Goal: Task Accomplishment & Management: Complete application form

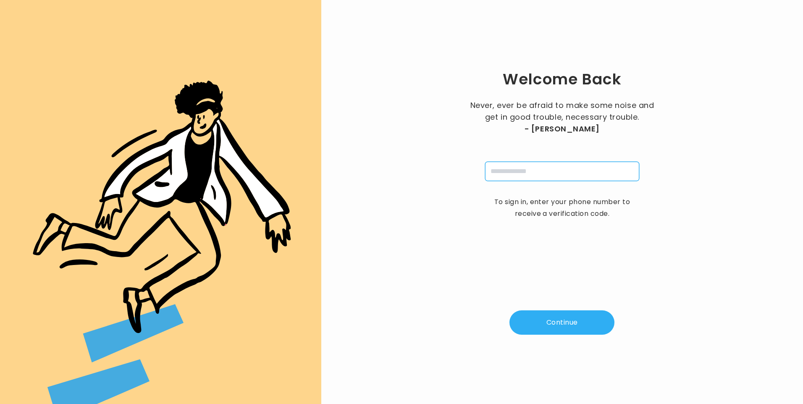
drag, startPoint x: 532, startPoint y: 172, endPoint x: 535, endPoint y: 178, distance: 6.0
click at [532, 172] on input "tel" at bounding box center [562, 171] width 154 height 19
type input "**********"
click at [571, 321] on button "Continue" at bounding box center [561, 322] width 105 height 24
type input "*"
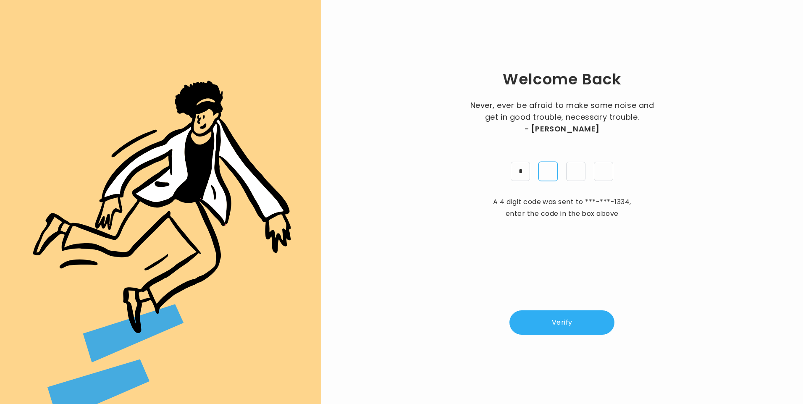
type input "*"
click at [550, 332] on button "Verify" at bounding box center [561, 322] width 105 height 24
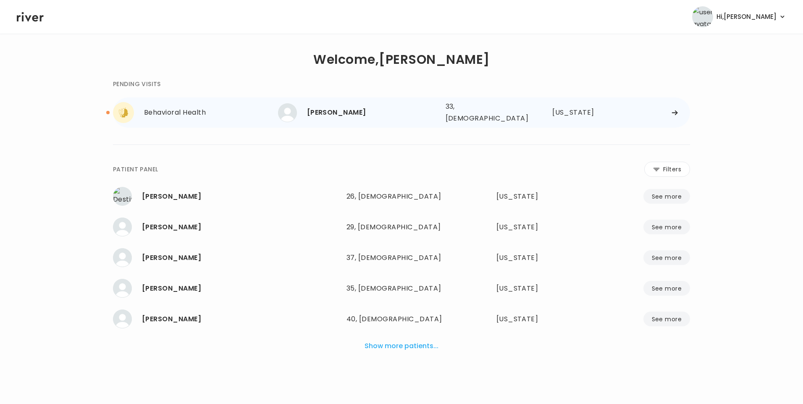
click at [375, 111] on div "[PERSON_NAME]" at bounding box center [373, 113] width 132 height 12
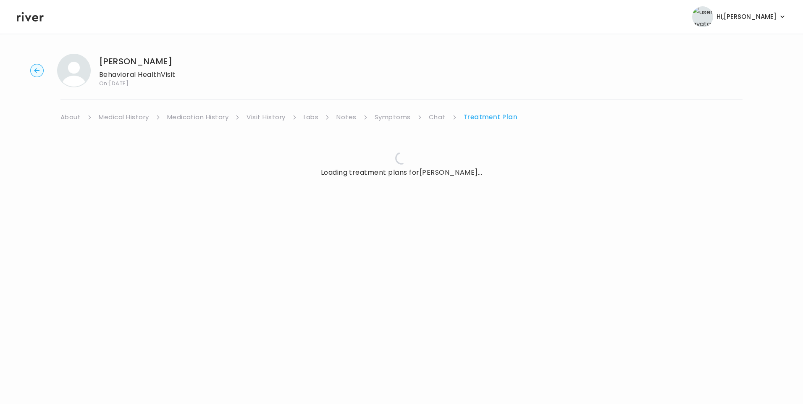
click at [438, 114] on link "Chat" at bounding box center [437, 117] width 17 height 12
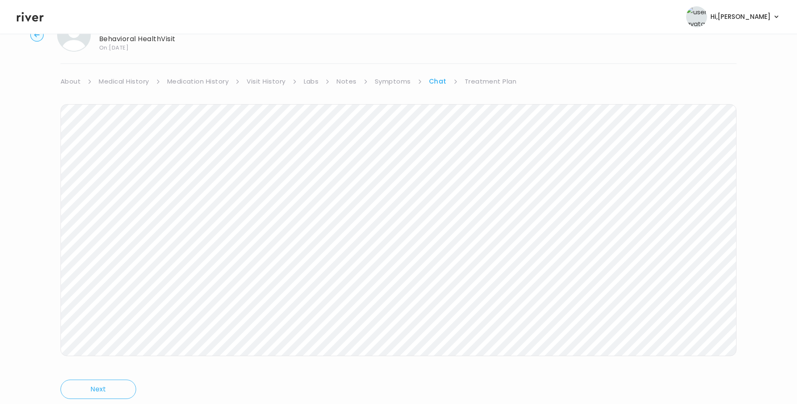
scroll to position [63, 0]
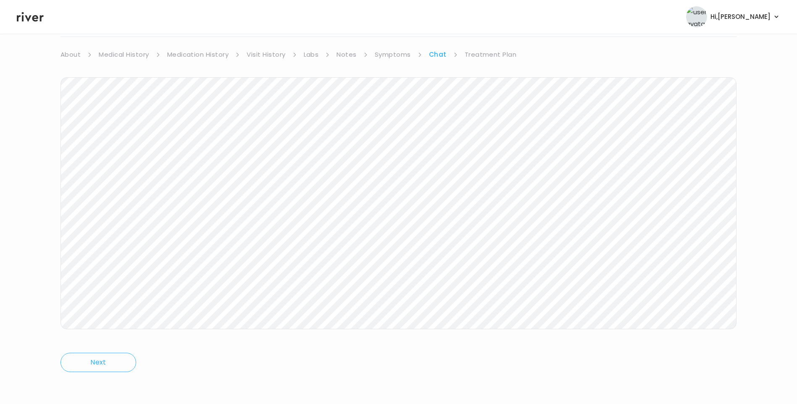
click at [490, 54] on link "Treatment Plan" at bounding box center [490, 55] width 52 height 12
click at [131, 155] on button "Update treatment notes" at bounding box center [105, 158] width 91 height 12
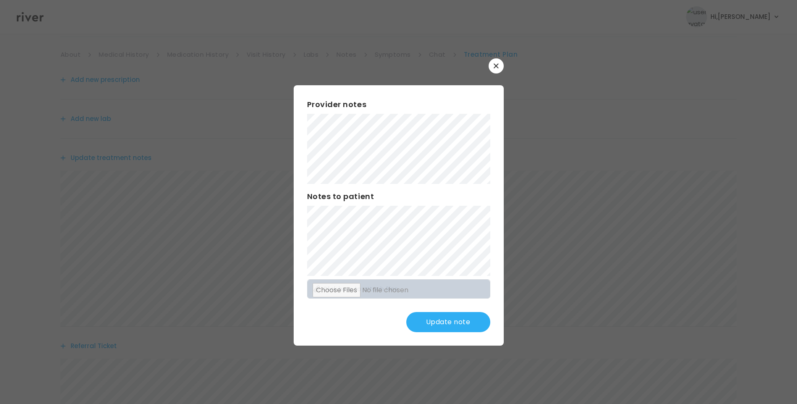
click at [445, 323] on button "Update note" at bounding box center [448, 322] width 84 height 20
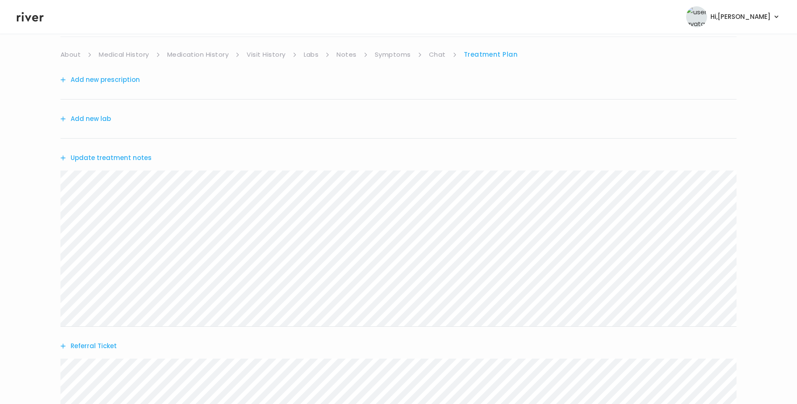
click at [118, 157] on button "Update treatment notes" at bounding box center [105, 158] width 91 height 12
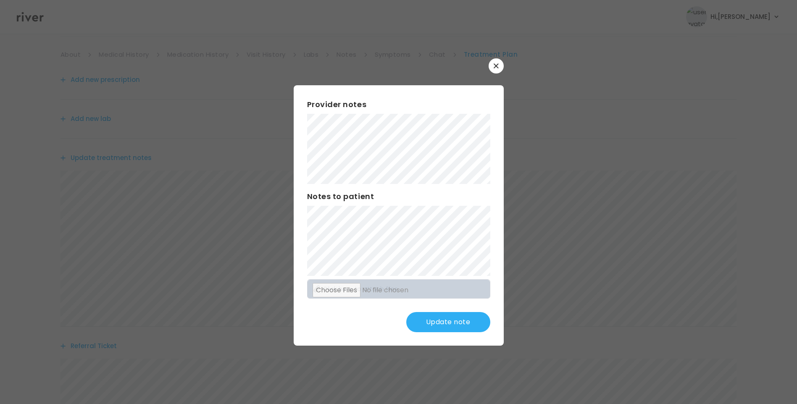
click at [451, 323] on button "Update note" at bounding box center [448, 322] width 84 height 20
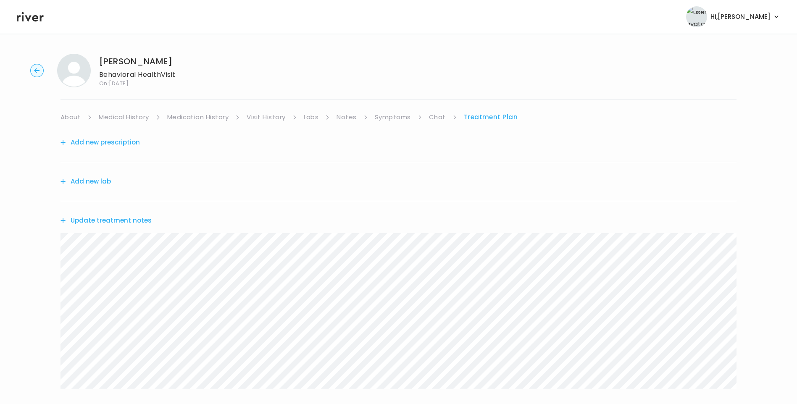
click at [438, 116] on link "Chat" at bounding box center [437, 117] width 17 height 12
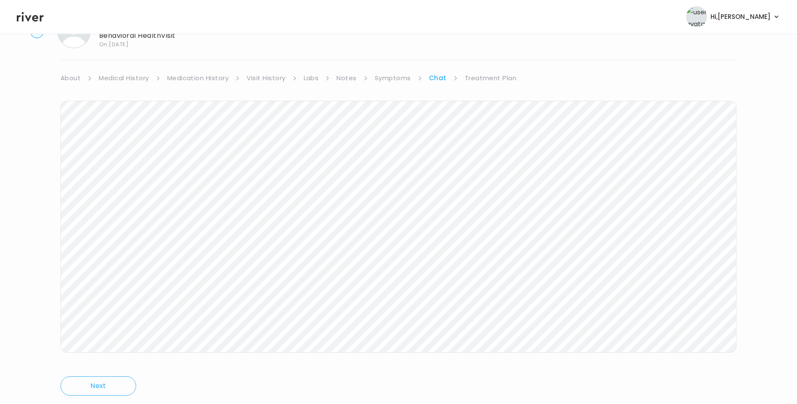
scroll to position [63, 0]
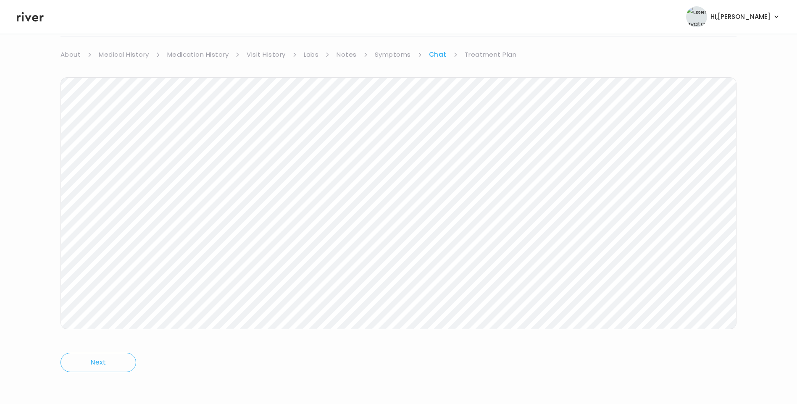
drag, startPoint x: 33, startPoint y: 18, endPoint x: 41, endPoint y: 26, distance: 10.7
click at [34, 18] on icon at bounding box center [30, 17] width 27 height 10
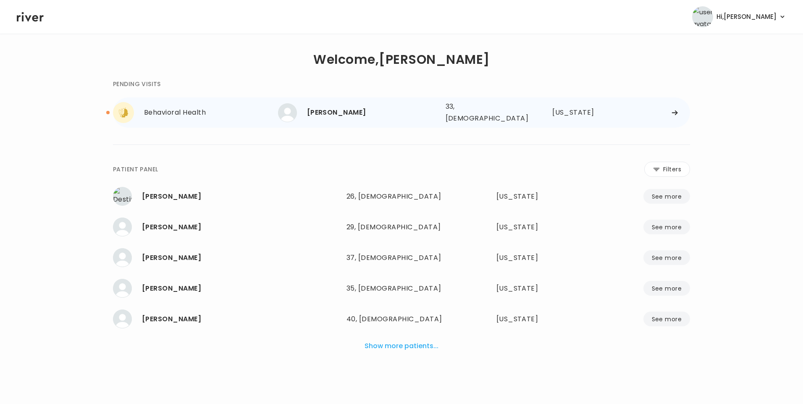
click at [348, 114] on div "[PERSON_NAME]" at bounding box center [373, 113] width 132 height 12
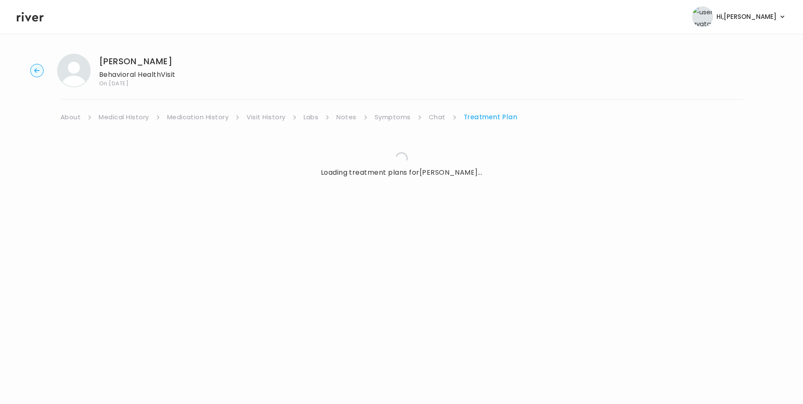
click at [397, 115] on link "Symptoms" at bounding box center [393, 117] width 36 height 12
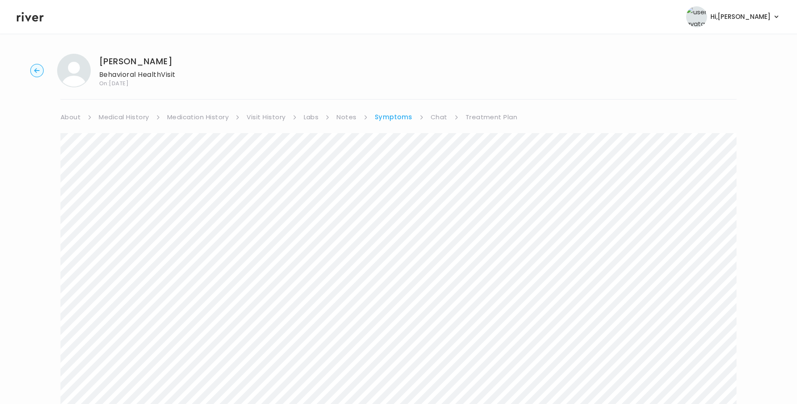
click at [437, 116] on link "Chat" at bounding box center [438, 117] width 17 height 12
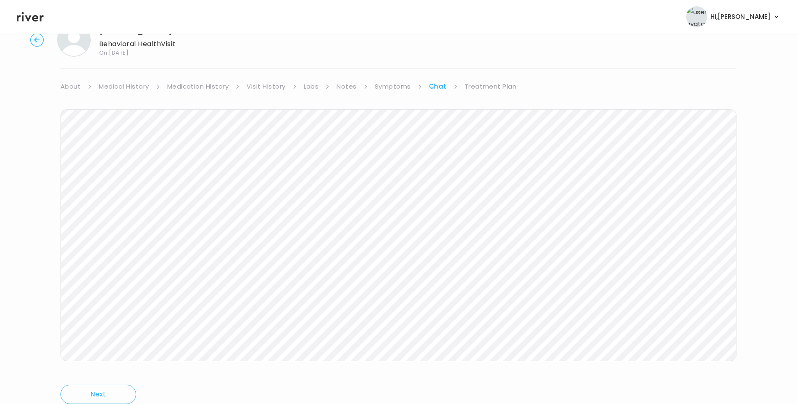
scroll to position [63, 0]
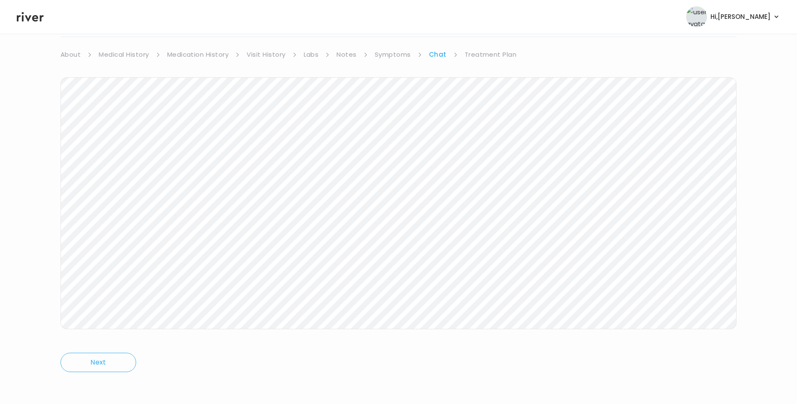
click at [37, 17] on icon at bounding box center [30, 17] width 27 height 10
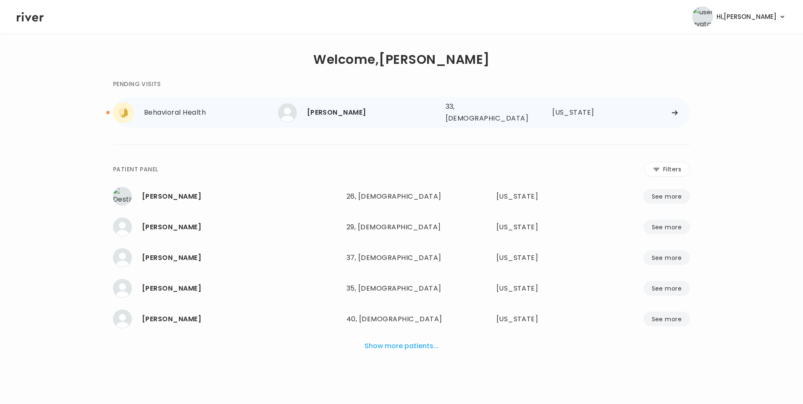
click at [374, 113] on div "[PERSON_NAME]" at bounding box center [373, 113] width 132 height 12
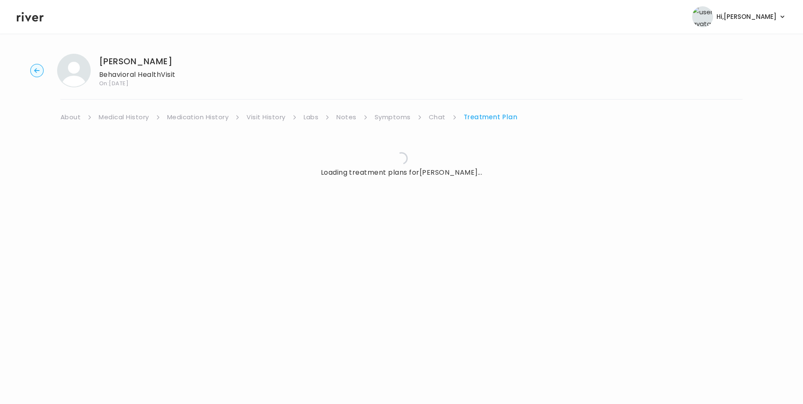
click at [435, 117] on link "Chat" at bounding box center [437, 117] width 17 height 12
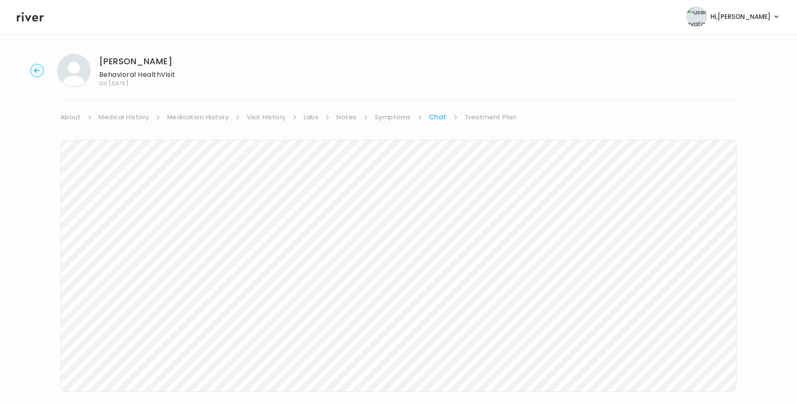
scroll to position [63, 0]
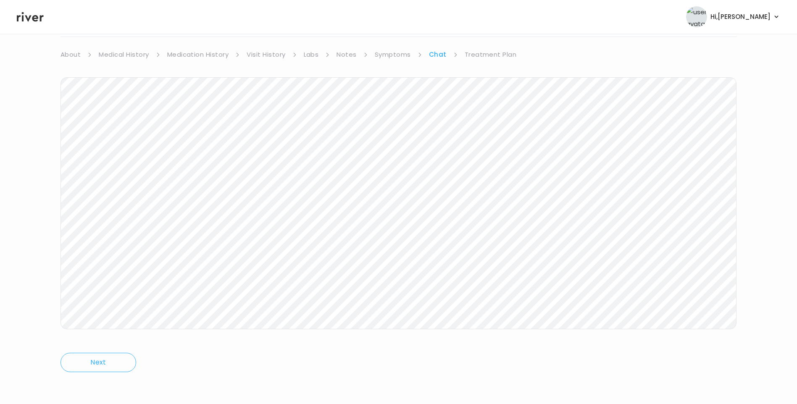
click at [32, 13] on icon at bounding box center [30, 16] width 27 height 13
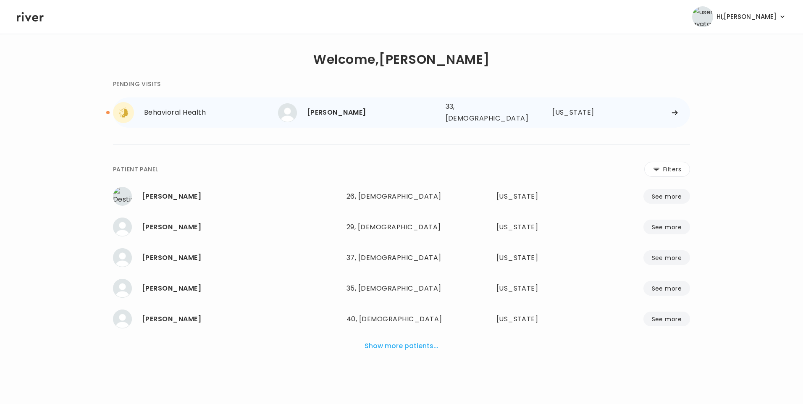
click at [346, 109] on div "[PERSON_NAME]" at bounding box center [373, 113] width 132 height 12
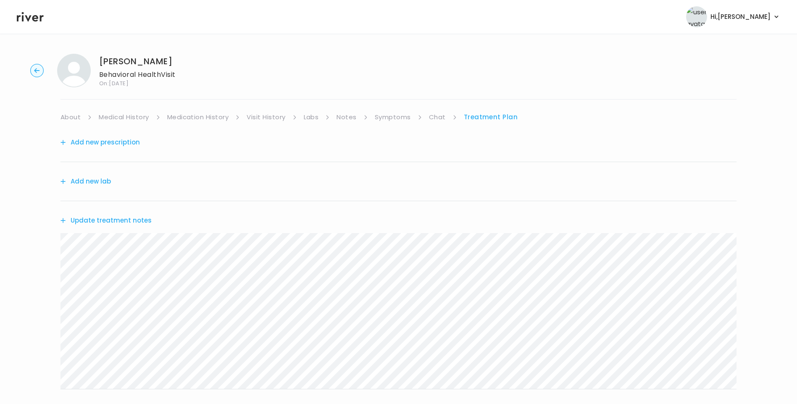
click at [437, 115] on link "Chat" at bounding box center [437, 117] width 17 height 12
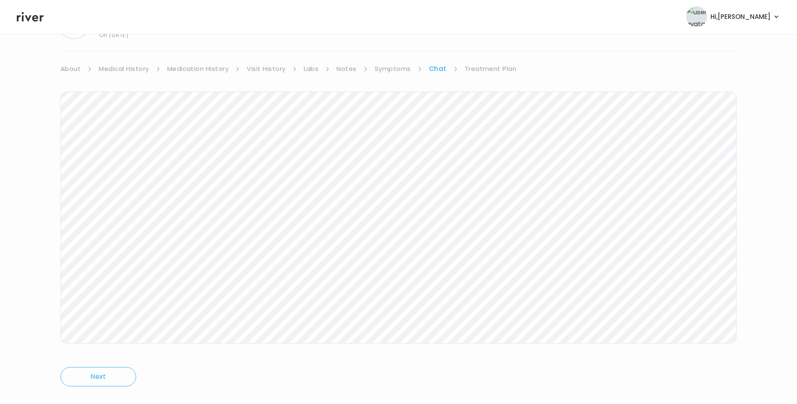
scroll to position [63, 0]
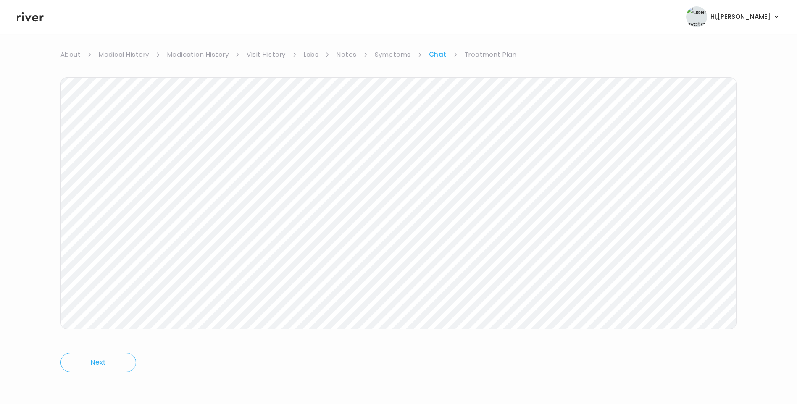
click at [493, 50] on link "Treatment Plan" at bounding box center [490, 55] width 52 height 12
click at [33, 23] on icon at bounding box center [30, 16] width 27 height 13
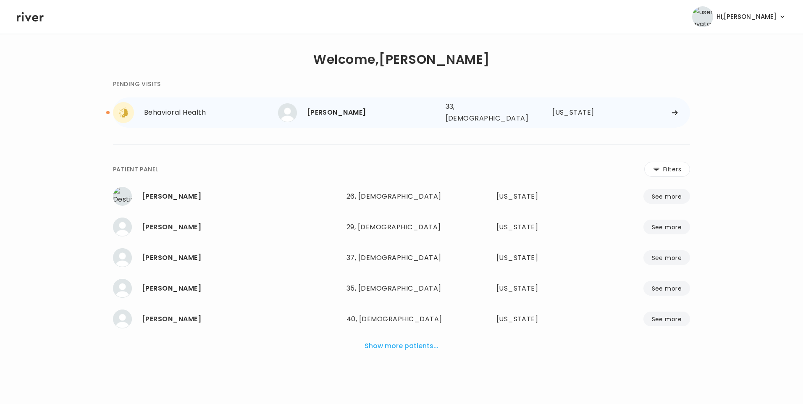
click at [357, 109] on div "[PERSON_NAME]" at bounding box center [373, 113] width 132 height 12
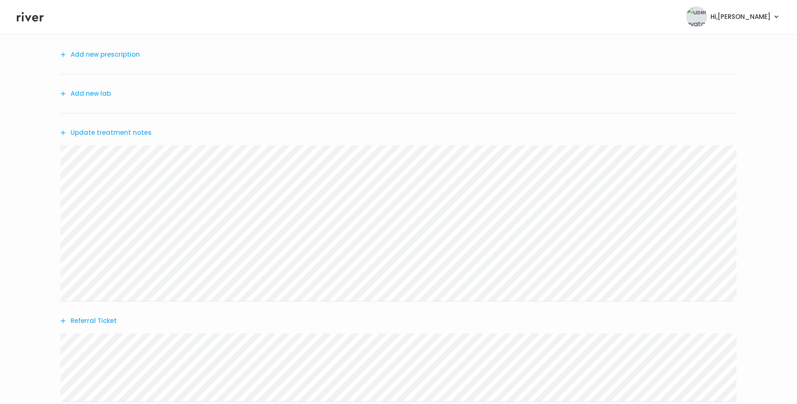
scroll to position [44, 0]
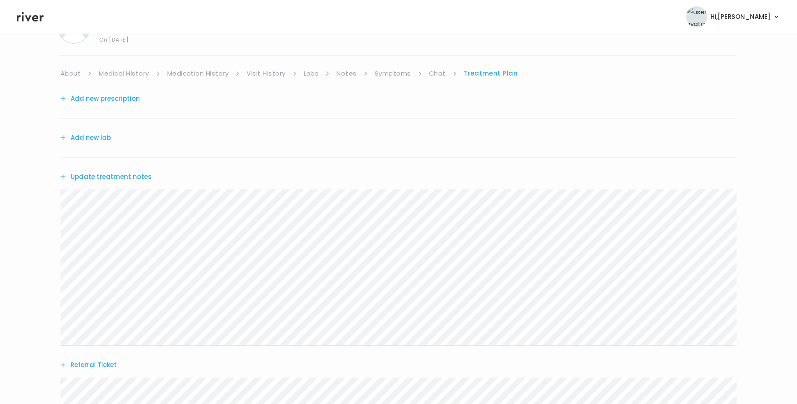
click at [431, 71] on link "Chat" at bounding box center [437, 74] width 17 height 12
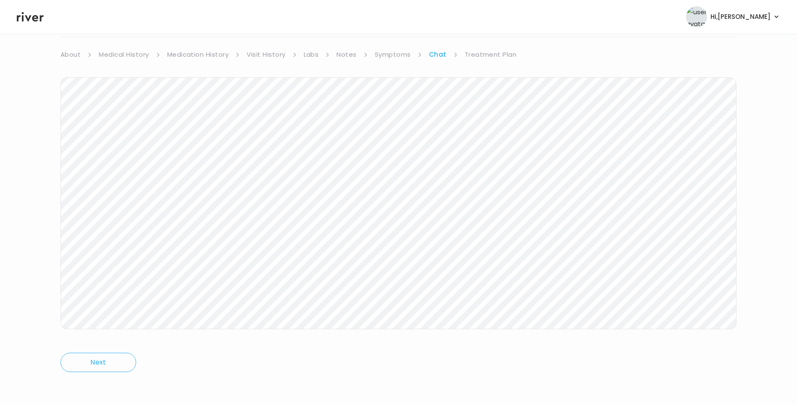
click at [24, 19] on icon at bounding box center [30, 17] width 27 height 10
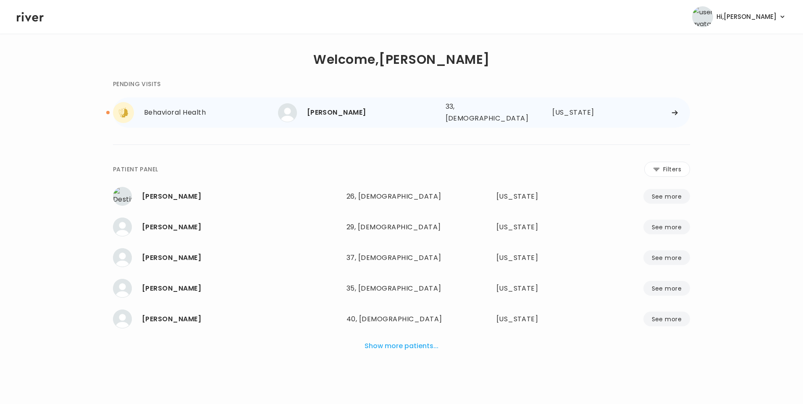
click at [326, 118] on div "Danielle Cabot 33, Female See more" at bounding box center [358, 112] width 161 height 19
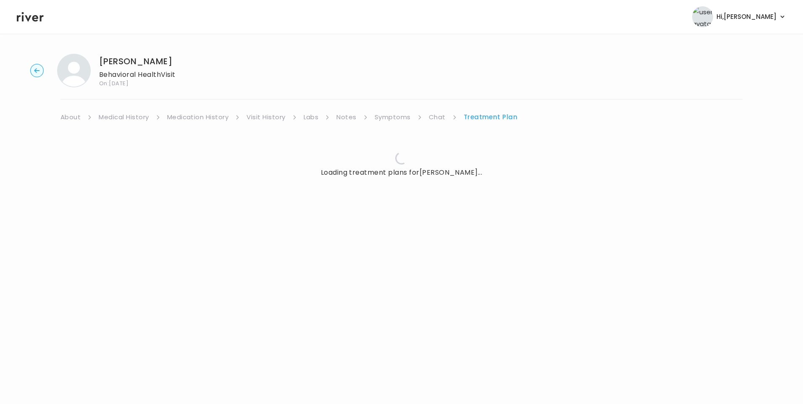
click at [433, 117] on link "Chat" at bounding box center [437, 117] width 17 height 12
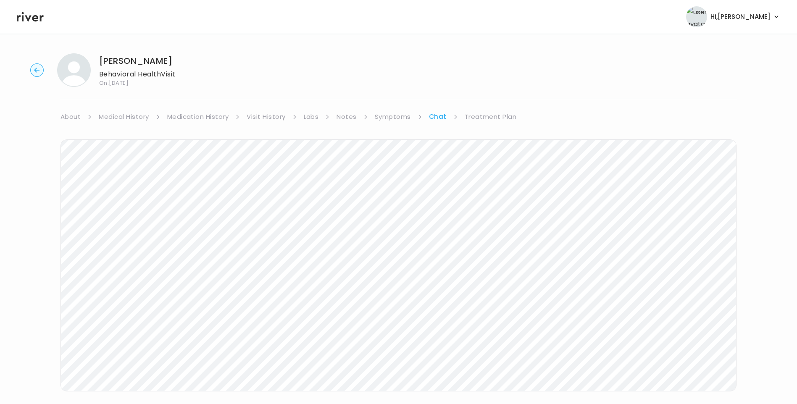
scroll to position [63, 0]
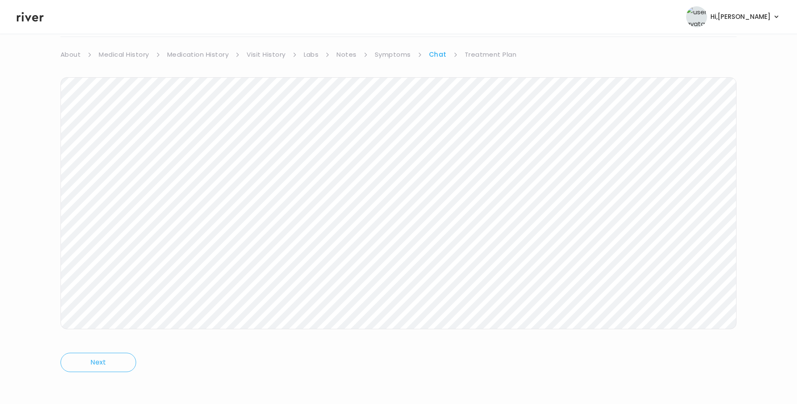
click at [31, 19] on icon at bounding box center [30, 16] width 27 height 13
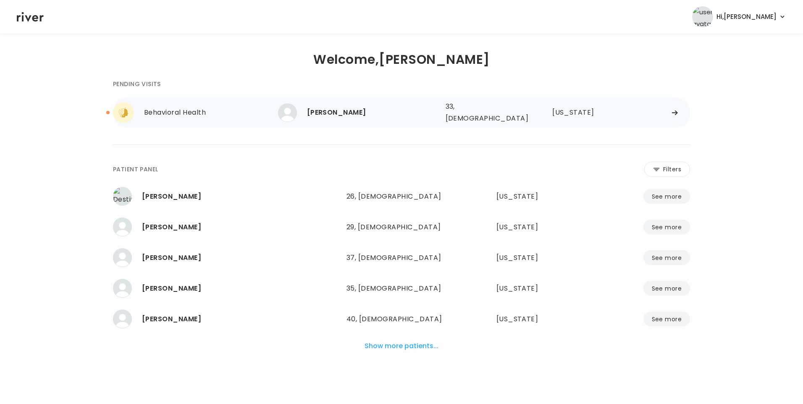
click at [364, 113] on div "[PERSON_NAME]" at bounding box center [373, 113] width 132 height 12
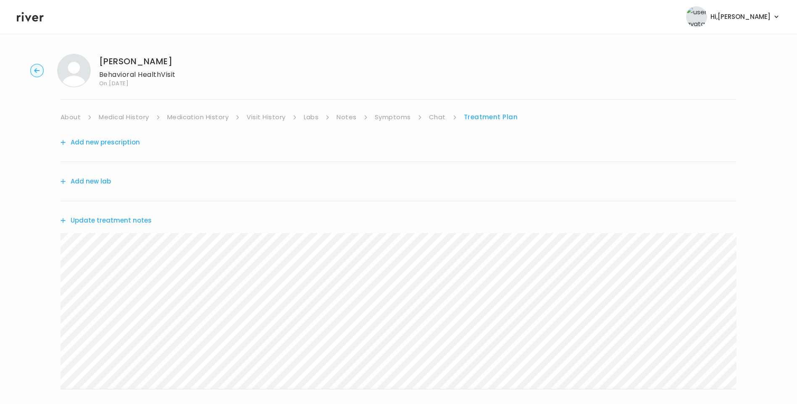
click at [435, 118] on link "Chat" at bounding box center [437, 117] width 17 height 12
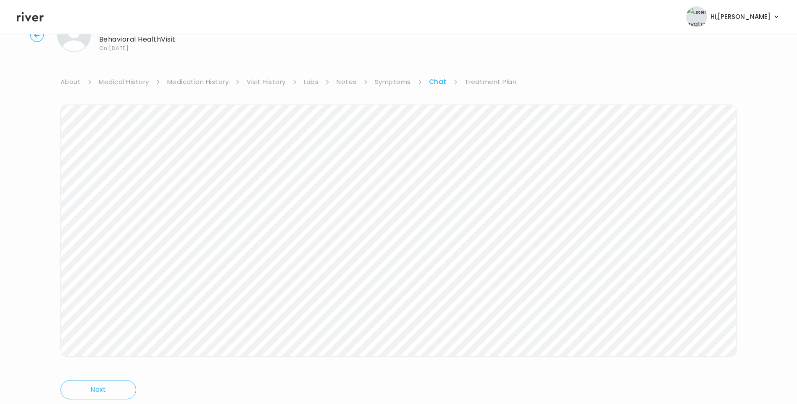
scroll to position [21, 0]
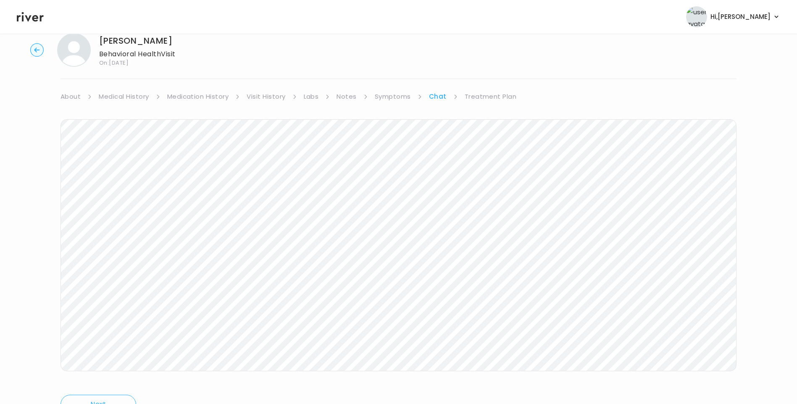
click at [31, 10] on header "Hi, Lisa Profile Logout" at bounding box center [398, 17] width 797 height 34
click at [37, 21] on icon at bounding box center [30, 16] width 27 height 13
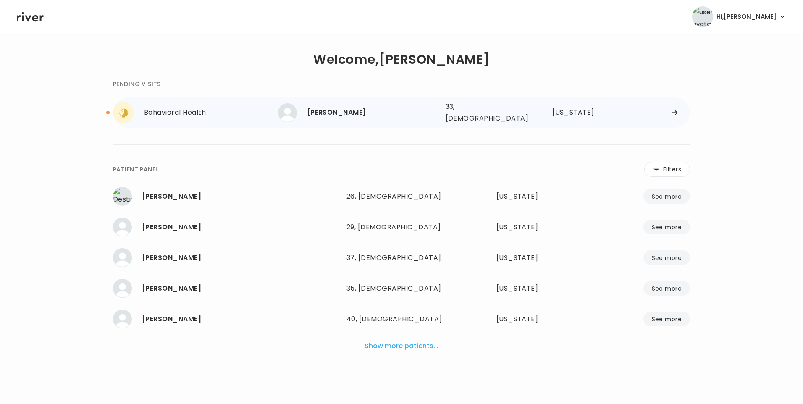
click at [333, 111] on div "[PERSON_NAME]" at bounding box center [373, 113] width 132 height 12
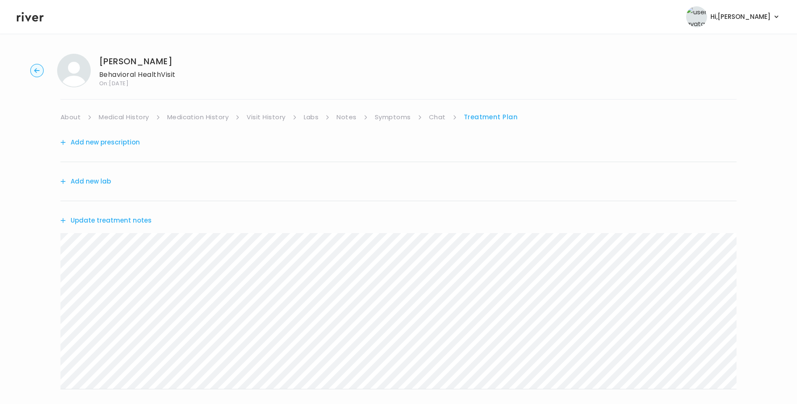
click at [438, 119] on link "Chat" at bounding box center [437, 117] width 17 height 12
click at [36, 20] on icon at bounding box center [30, 16] width 27 height 13
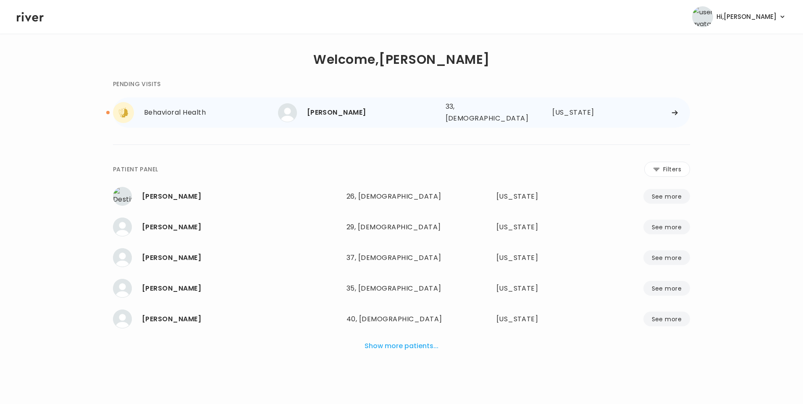
click at [343, 113] on div "[PERSON_NAME]" at bounding box center [373, 113] width 132 height 12
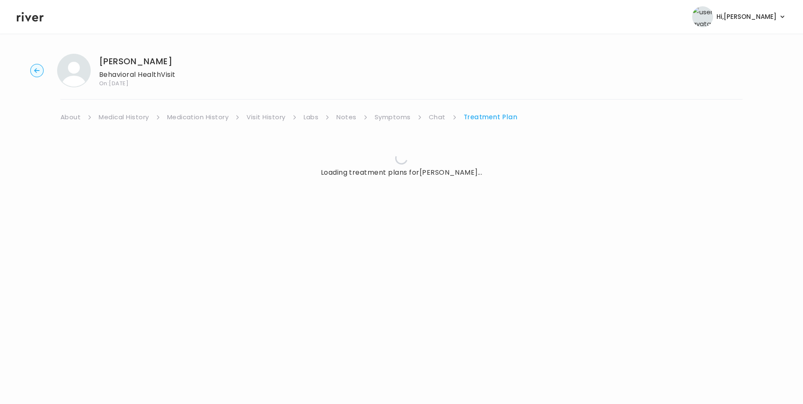
click at [436, 115] on link "Chat" at bounding box center [437, 117] width 17 height 12
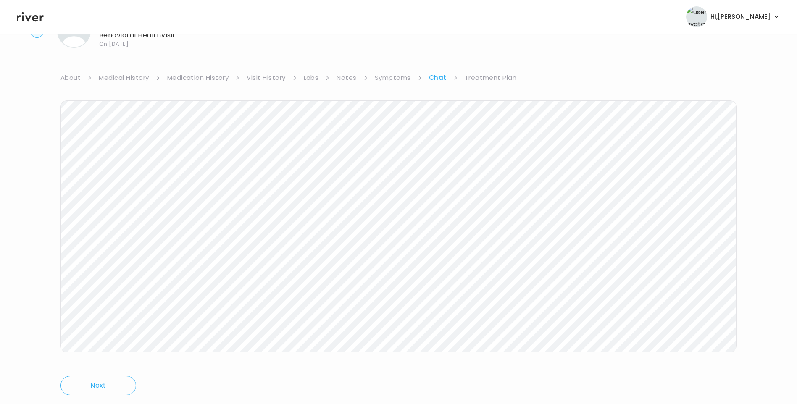
scroll to position [63, 0]
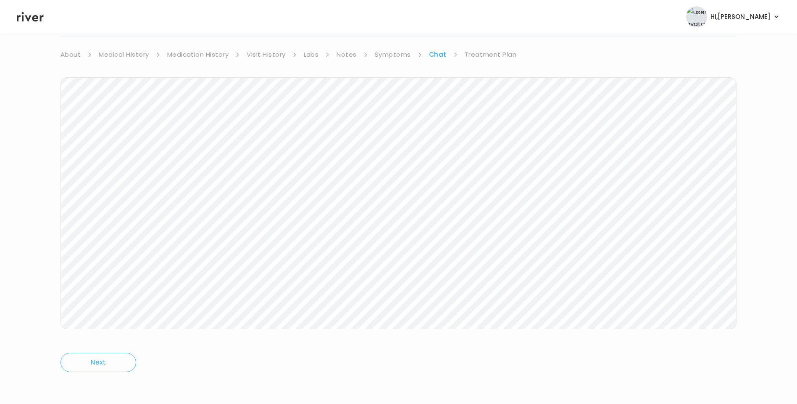
click at [489, 58] on link "Treatment Plan" at bounding box center [490, 55] width 52 height 12
click at [135, 159] on button "Update treatment notes" at bounding box center [105, 158] width 91 height 12
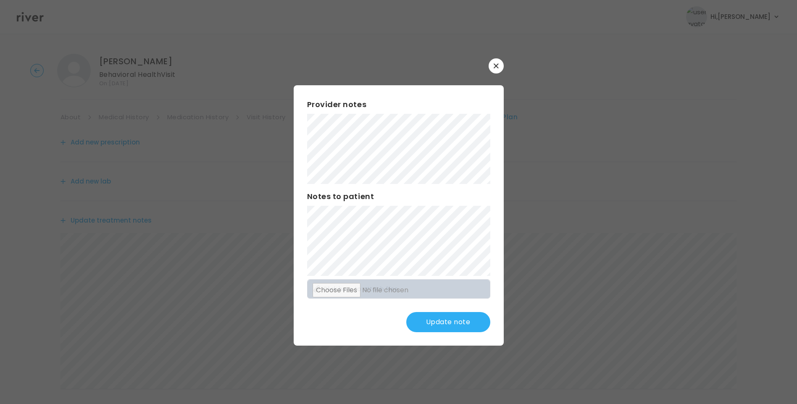
click at [425, 326] on button "Update note" at bounding box center [448, 322] width 84 height 20
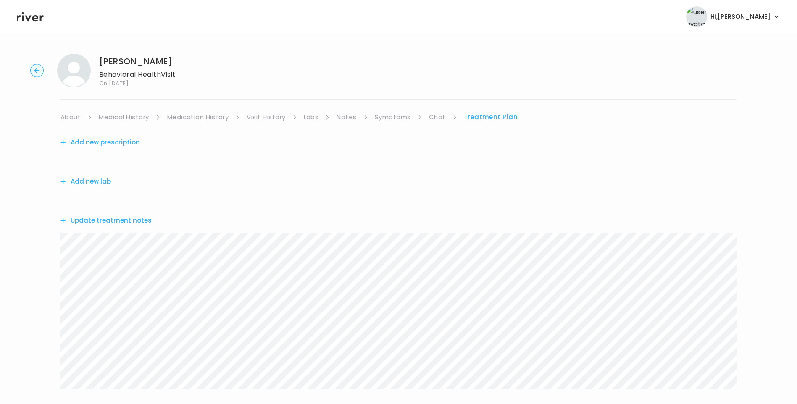
click at [105, 221] on button "Update treatment notes" at bounding box center [105, 221] width 91 height 12
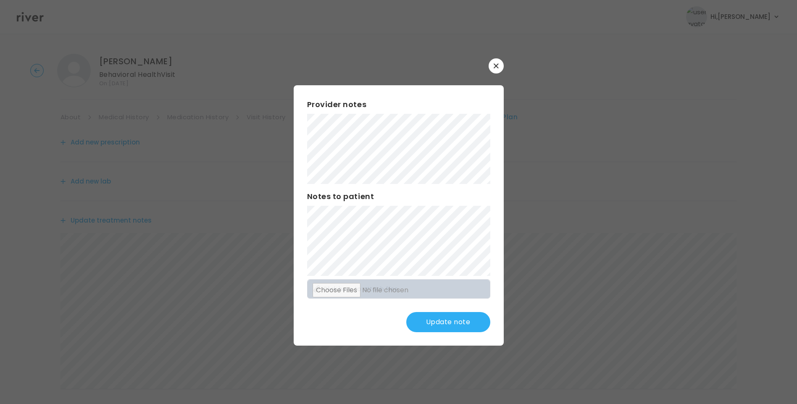
click at [456, 322] on button "Update note" at bounding box center [448, 322] width 84 height 20
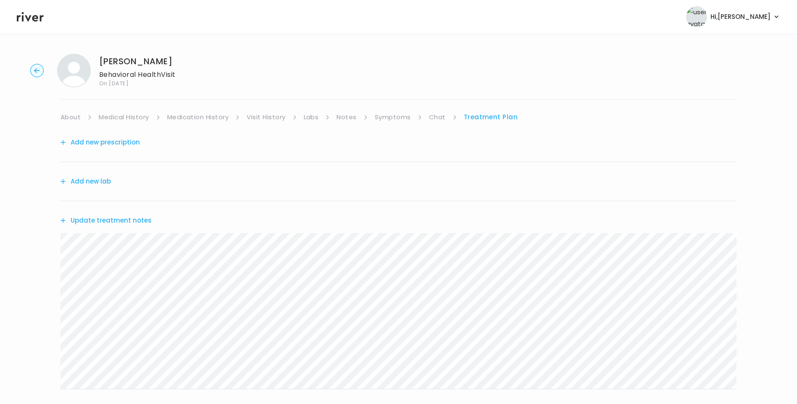
click at [109, 223] on button "Update treatment notes" at bounding box center [105, 221] width 91 height 12
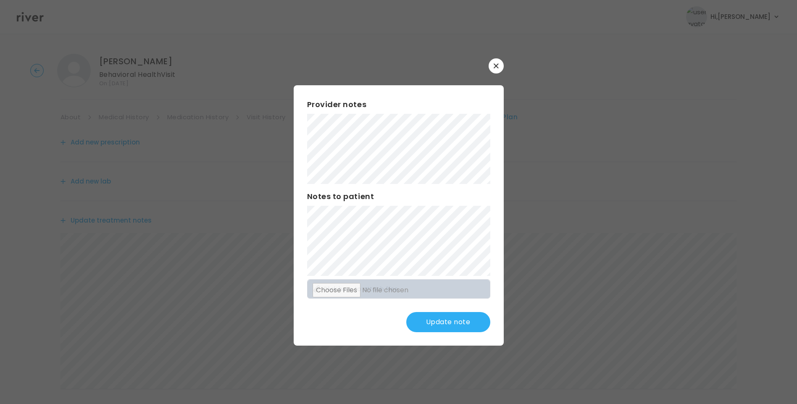
click at [436, 318] on button "Update note" at bounding box center [448, 322] width 84 height 20
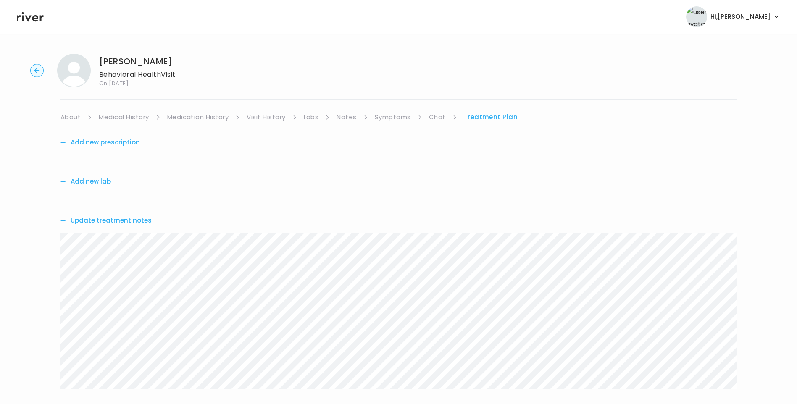
click at [125, 218] on button "Update treatment notes" at bounding box center [105, 221] width 91 height 12
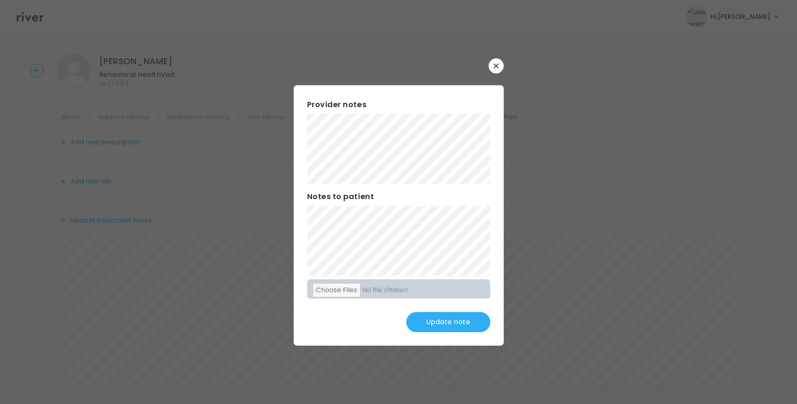
click at [468, 318] on button "Update note" at bounding box center [448, 322] width 84 height 20
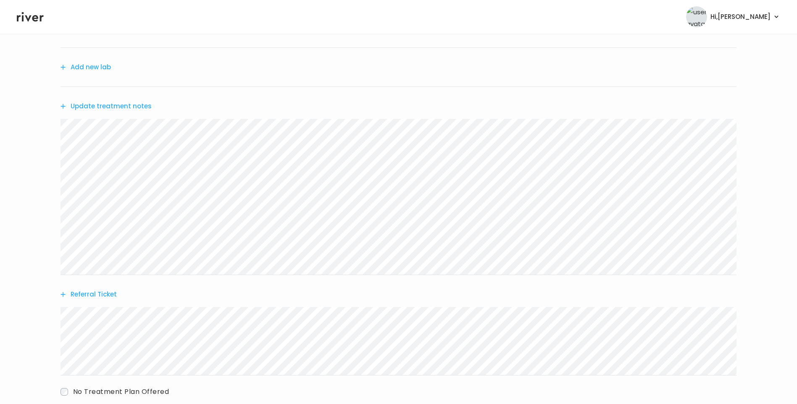
scroll to position [126, 0]
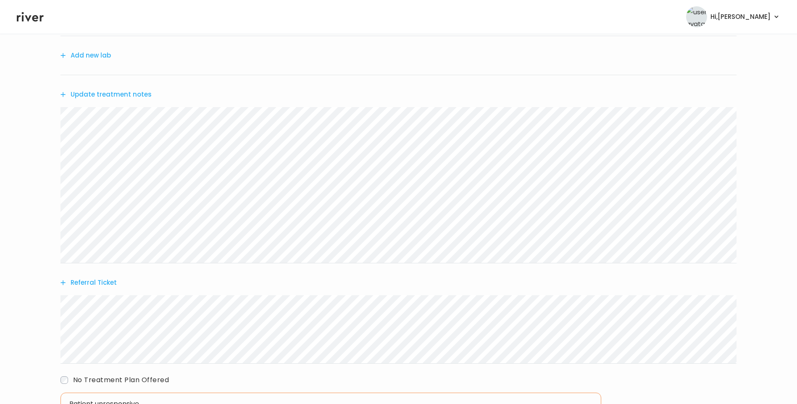
click at [135, 93] on button "Update treatment notes" at bounding box center [105, 95] width 91 height 12
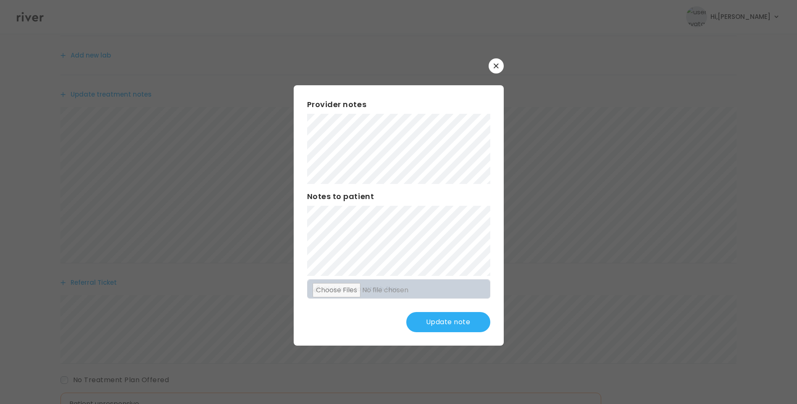
click at [459, 315] on button "Update note" at bounding box center [448, 322] width 84 height 20
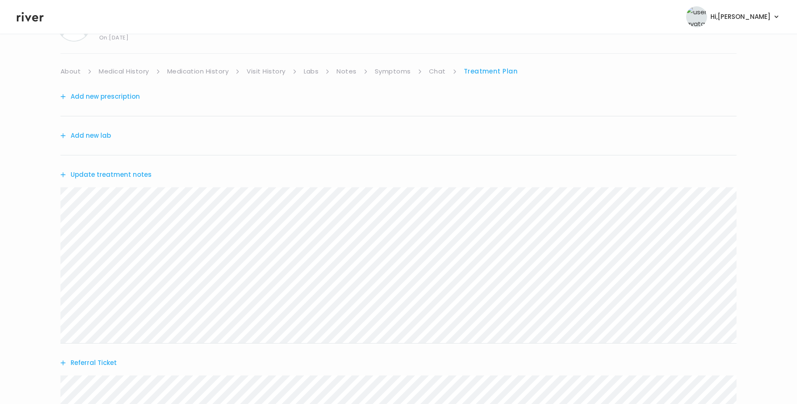
scroll to position [0, 0]
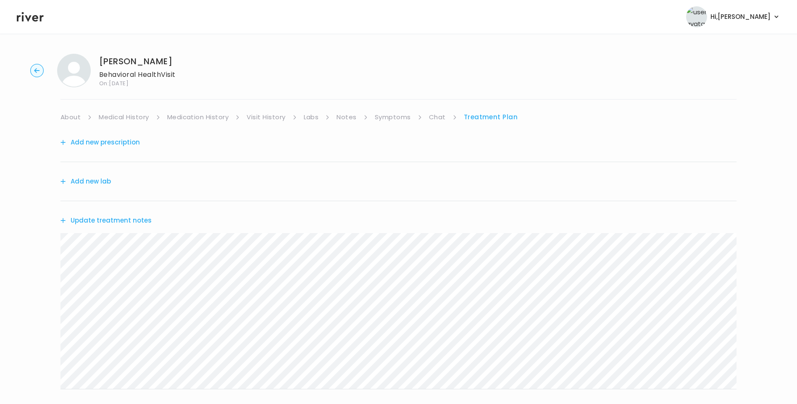
click at [437, 118] on link "Chat" at bounding box center [437, 117] width 17 height 12
click at [26, 19] on icon at bounding box center [30, 16] width 27 height 13
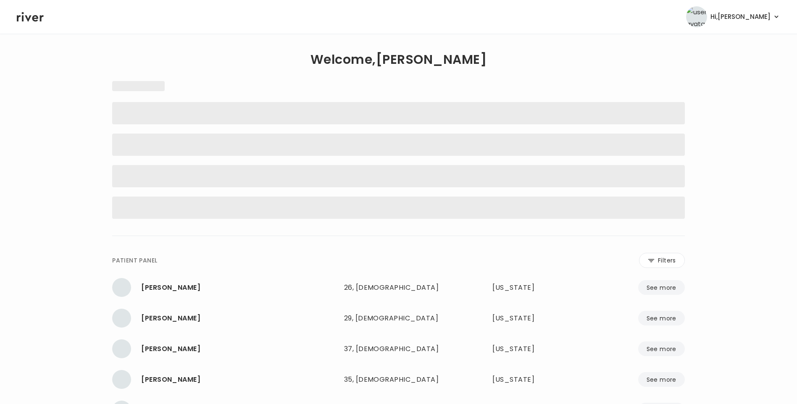
click at [32, 18] on icon at bounding box center [30, 17] width 27 height 10
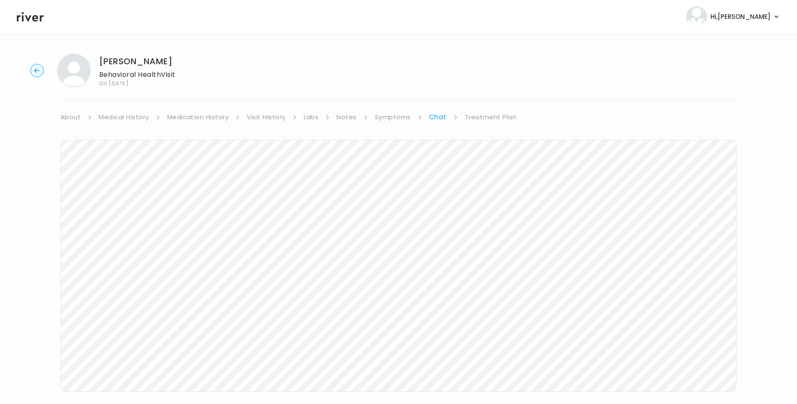
scroll to position [22, 0]
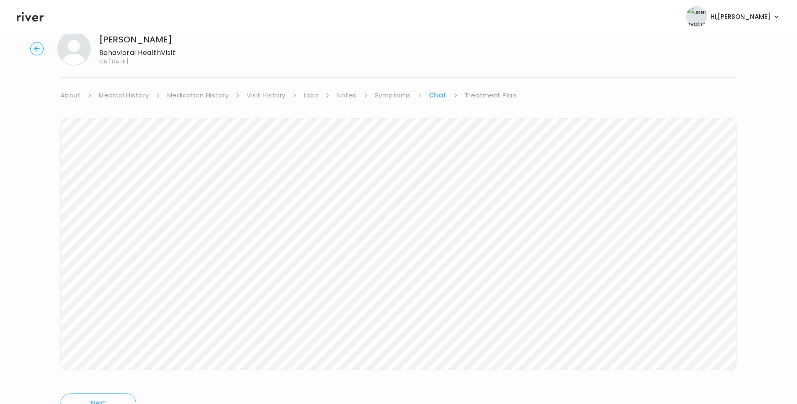
click at [29, 20] on icon at bounding box center [30, 17] width 27 height 10
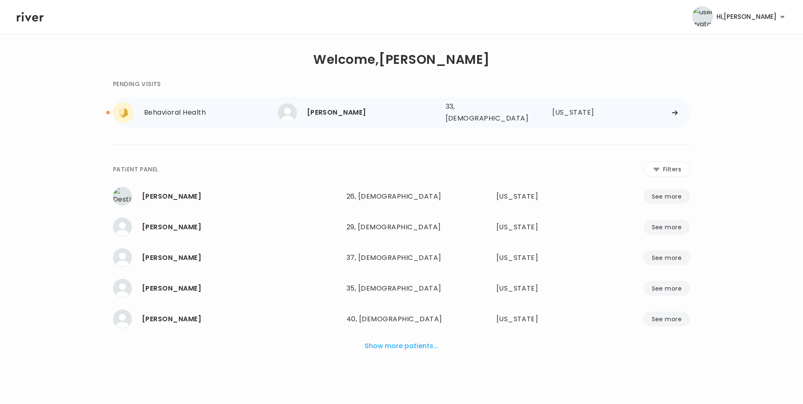
click at [352, 110] on div "[PERSON_NAME]" at bounding box center [373, 113] width 132 height 12
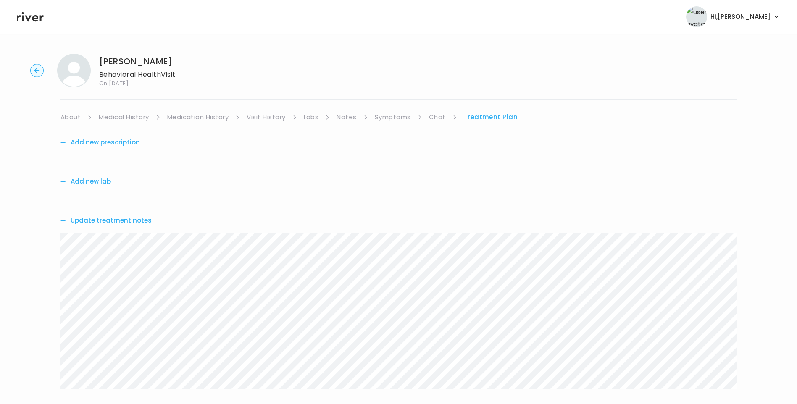
click at [430, 117] on link "Chat" at bounding box center [437, 117] width 17 height 12
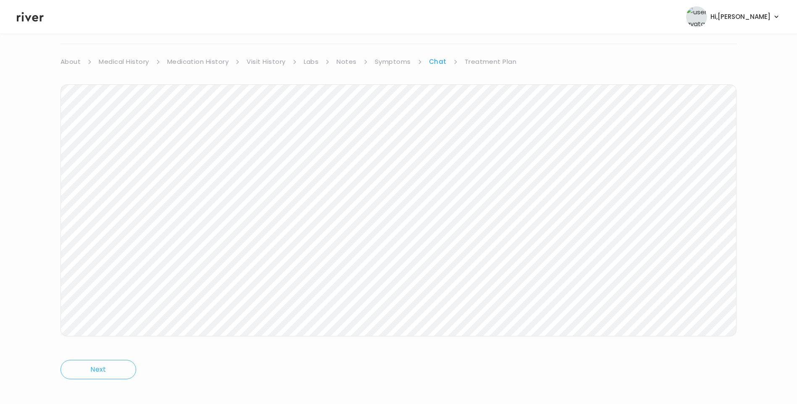
scroll to position [63, 0]
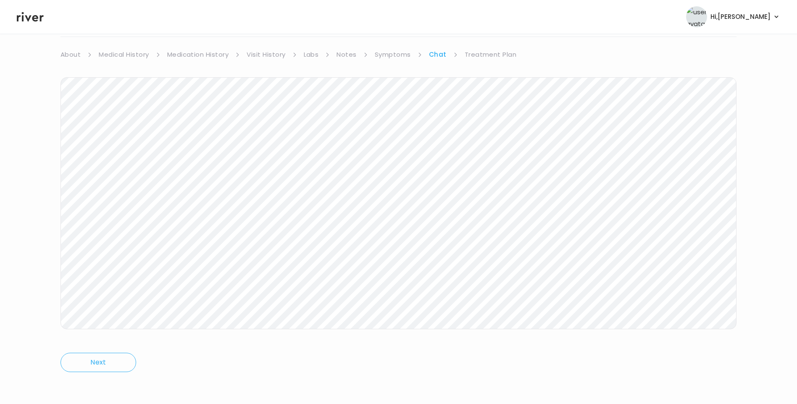
click at [495, 58] on link "Treatment Plan" at bounding box center [490, 55] width 52 height 12
click at [119, 154] on button "Update treatment notes" at bounding box center [105, 158] width 91 height 12
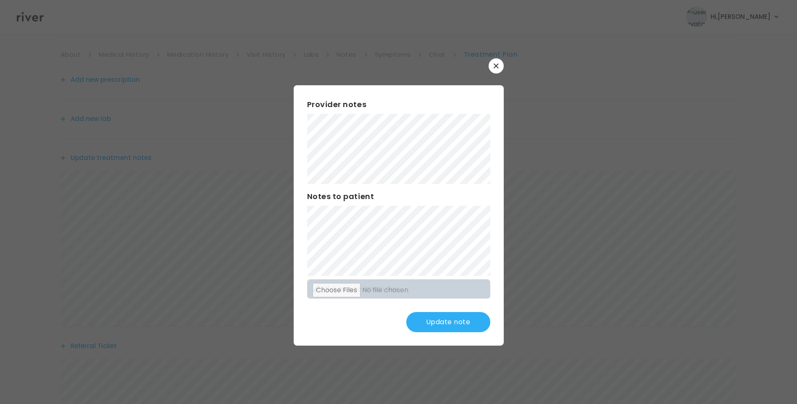
scroll to position [105, 0]
click at [453, 328] on button "Update note" at bounding box center [448, 322] width 84 height 20
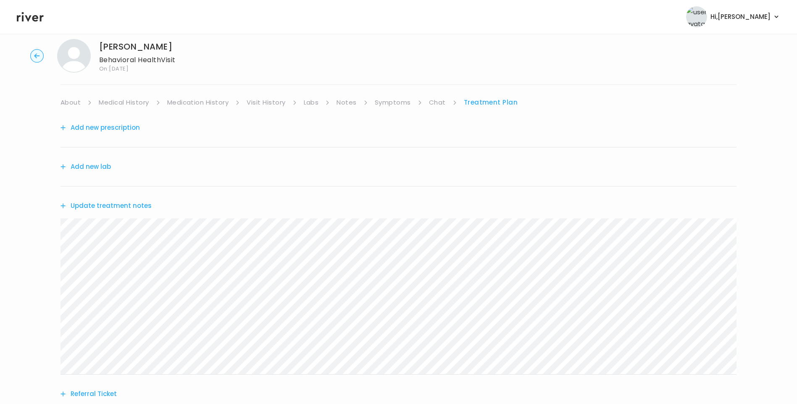
scroll to position [0, 0]
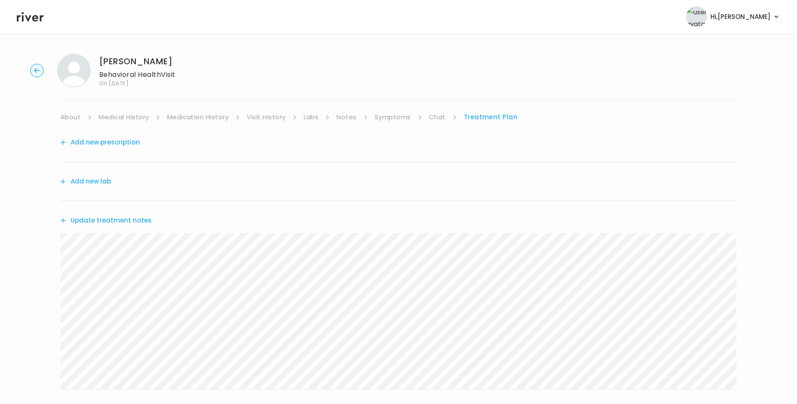
click at [433, 121] on link "Chat" at bounding box center [437, 117] width 17 height 12
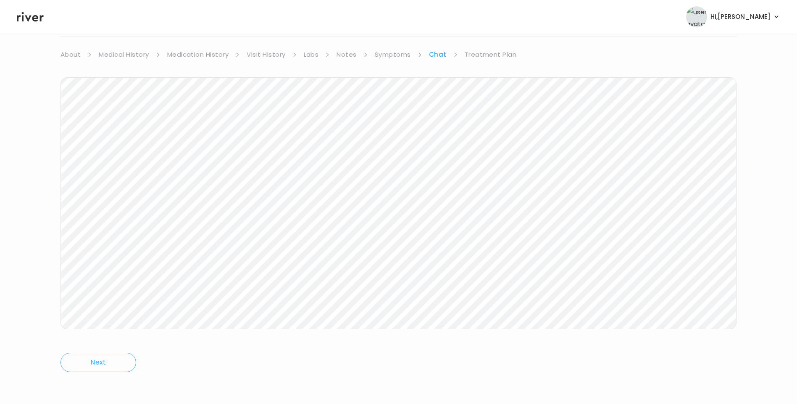
click at [488, 54] on link "Treatment Plan" at bounding box center [490, 55] width 52 height 12
click at [441, 56] on link "Chat" at bounding box center [437, 55] width 17 height 12
click at [481, 56] on link "Treatment Plan" at bounding box center [490, 55] width 52 height 12
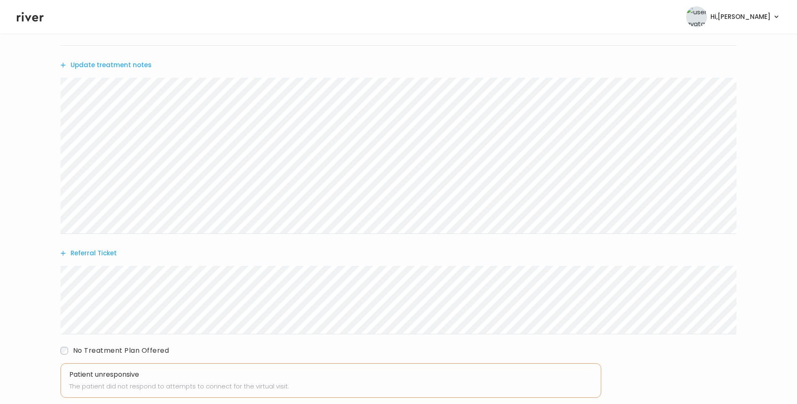
scroll to position [273, 0]
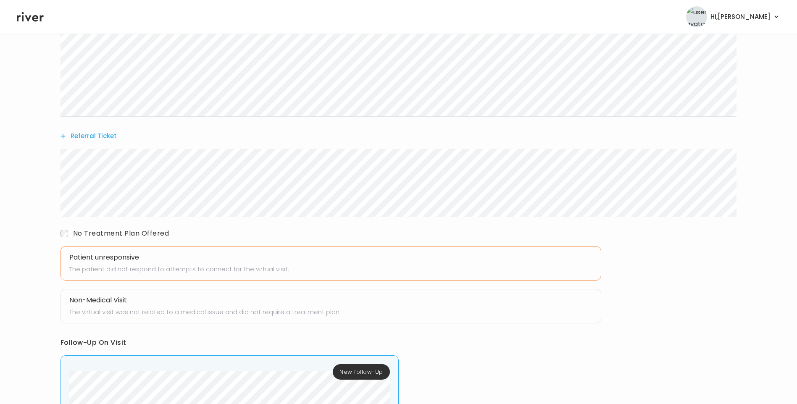
click at [74, 258] on h3 "Patient unresponsive" at bounding box center [330, 258] width 523 height 12
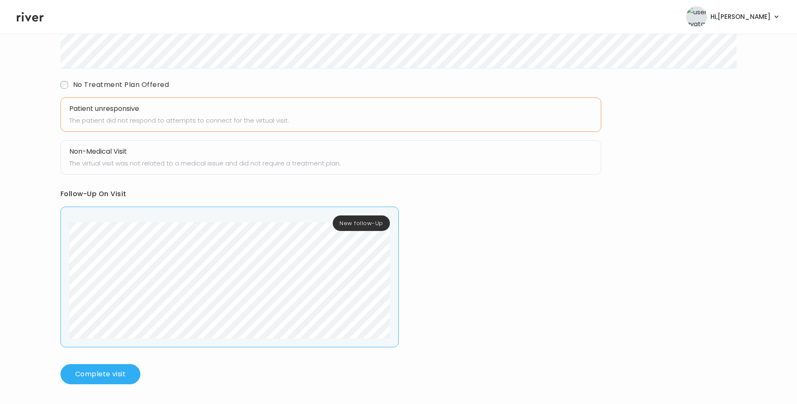
scroll to position [422, 0]
click at [109, 370] on button "Complete visit" at bounding box center [100, 374] width 80 height 20
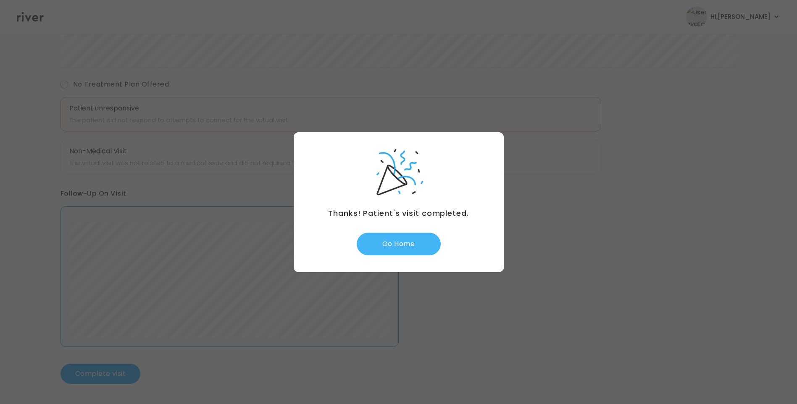
click at [428, 238] on button "Go Home" at bounding box center [399, 244] width 84 height 23
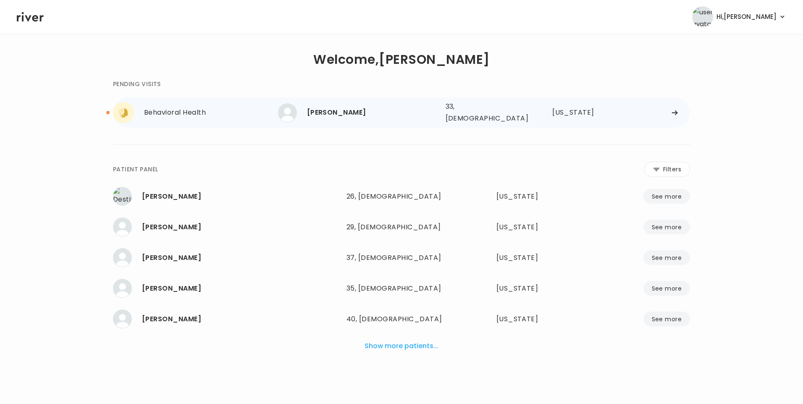
click at [332, 109] on div "[PERSON_NAME]" at bounding box center [373, 113] width 132 height 12
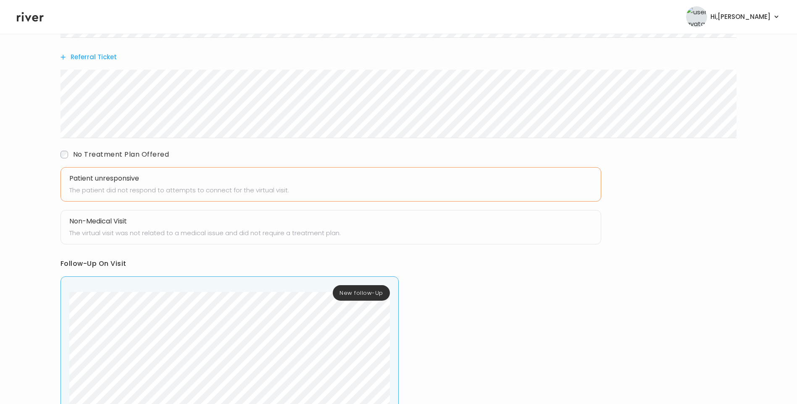
scroll to position [422, 0]
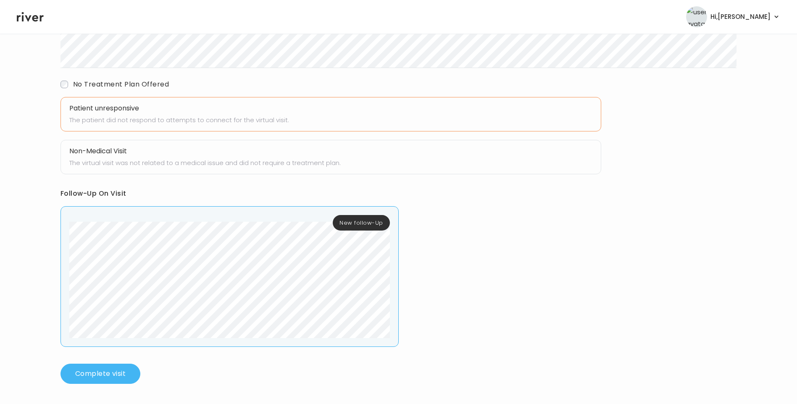
click at [112, 373] on button "Complete visit" at bounding box center [100, 374] width 80 height 20
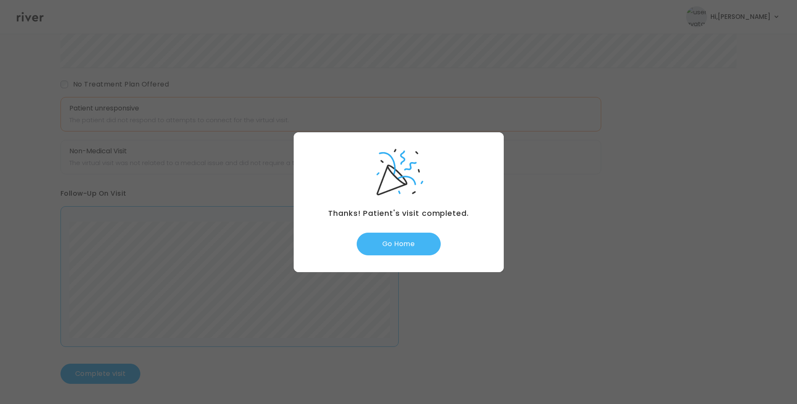
click at [402, 244] on button "Go Home" at bounding box center [399, 244] width 84 height 23
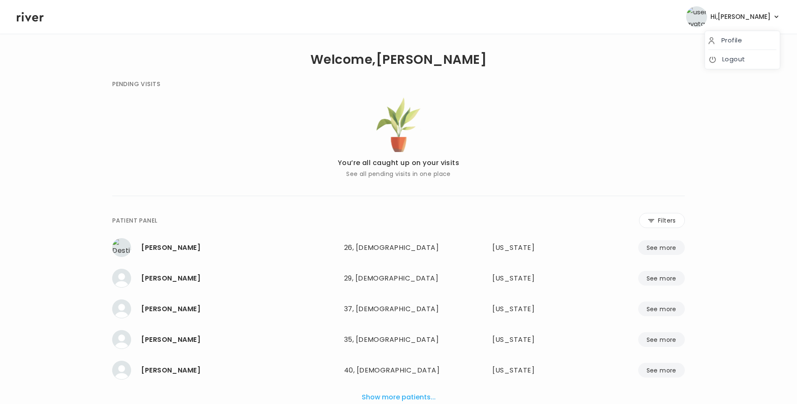
click at [757, 15] on span "Hi, [PERSON_NAME]" at bounding box center [740, 17] width 60 height 12
click at [752, 59] on link "Logout" at bounding box center [742, 59] width 68 height 12
